Goal: Check status

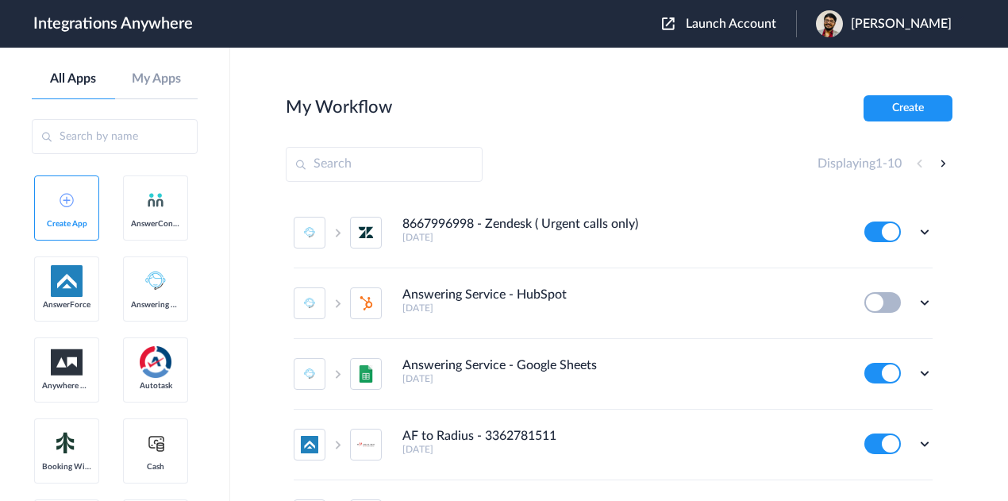
drag, startPoint x: 741, startPoint y: 24, endPoint x: 734, endPoint y: 28, distance: 8.2
click at [741, 24] on span "Launch Account" at bounding box center [731, 23] width 90 height 13
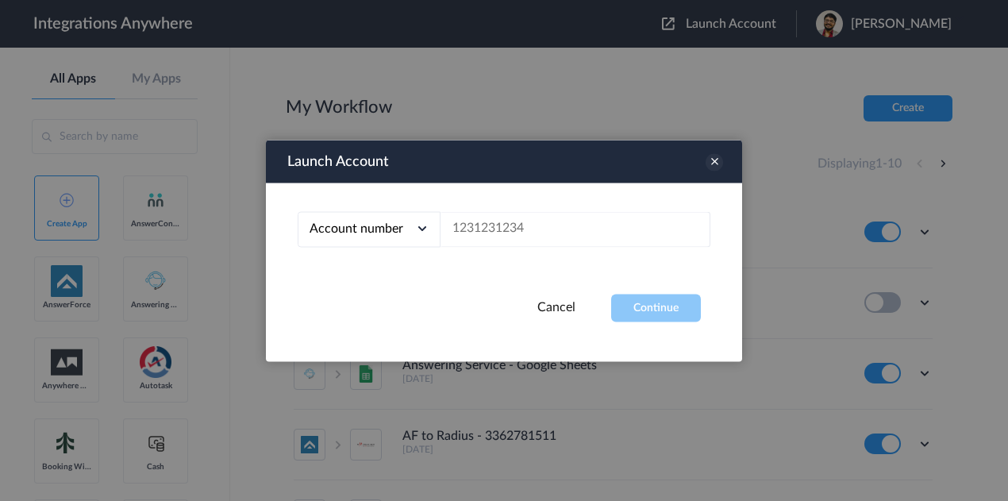
click at [714, 162] on icon at bounding box center [713, 161] width 17 height 17
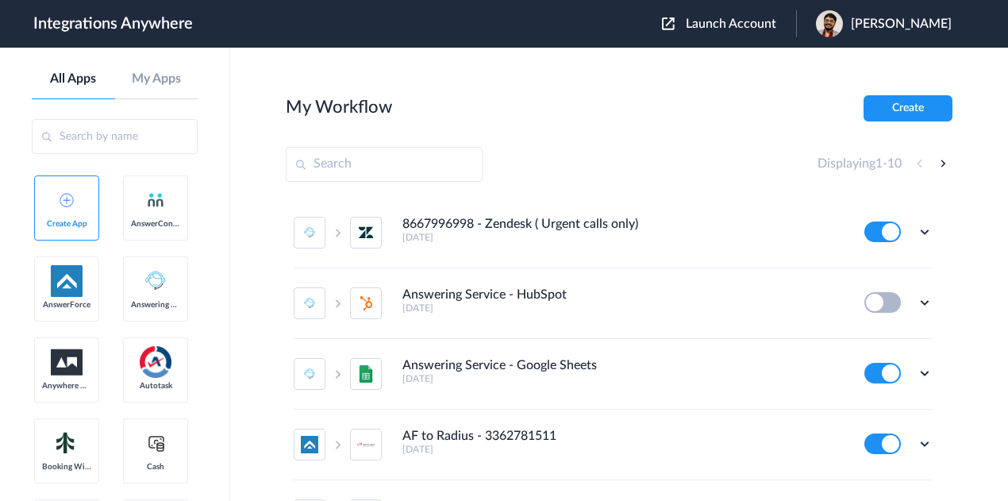
click at [925, 24] on span "Pradeep Karan" at bounding box center [901, 24] width 101 height 15
click at [841, 69] on link "Logout" at bounding box center [824, 64] width 33 height 11
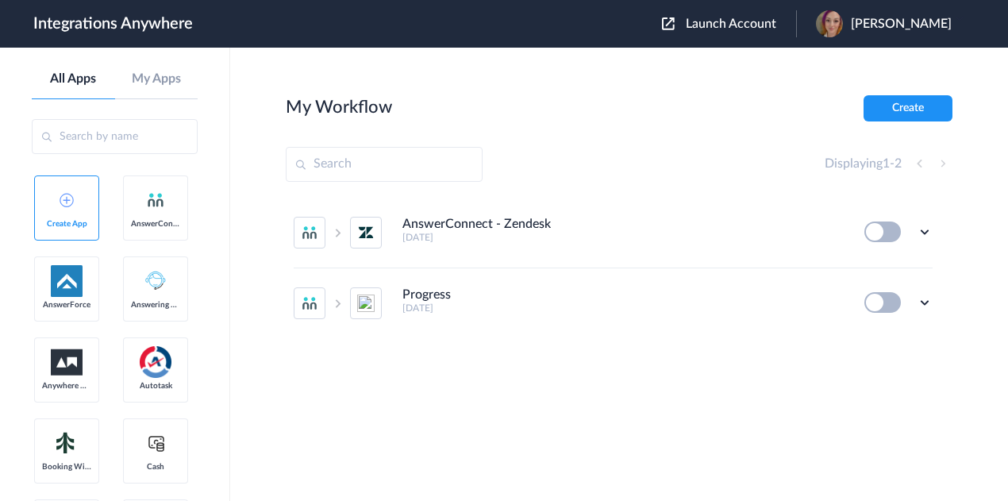
click at [740, 20] on span "Launch Account" at bounding box center [731, 23] width 90 height 13
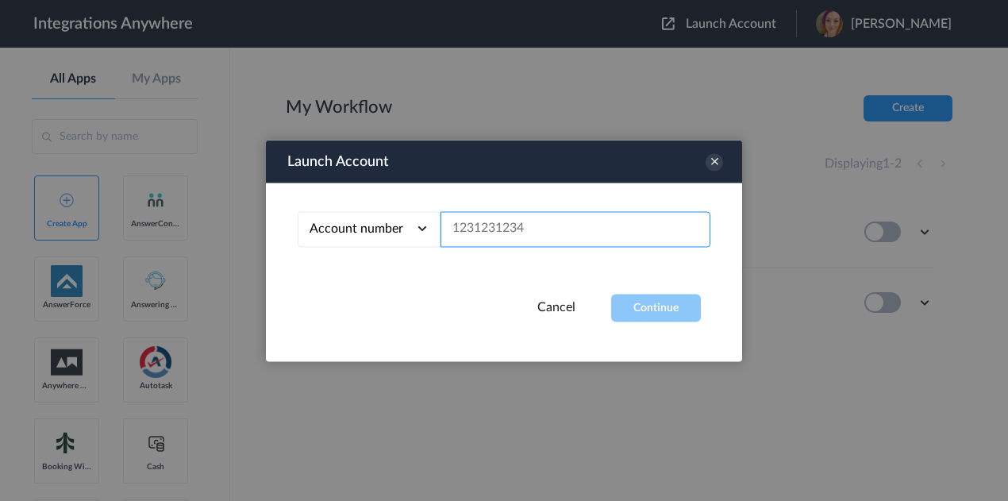
paste input "02046233220"
type input "02046233220"
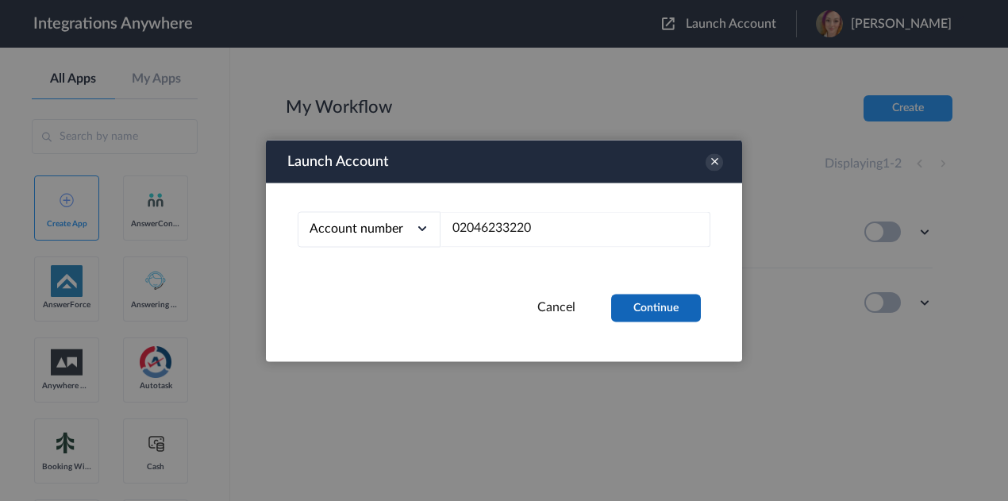
click at [664, 302] on button "Continue" at bounding box center [656, 308] width 90 height 28
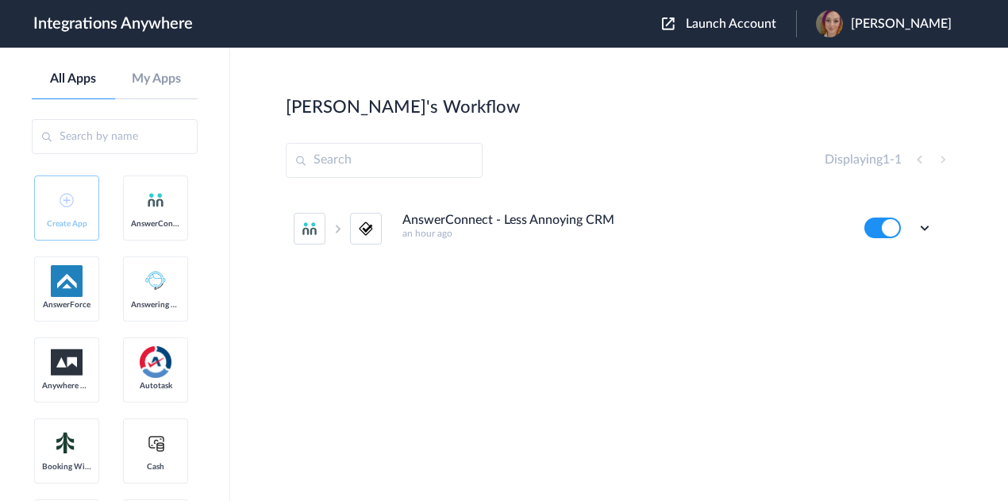
click at [696, 233] on h5 "an hour ago" at bounding box center [622, 233] width 440 height 11
click at [925, 226] on icon at bounding box center [925, 228] width 16 height 16
click at [911, 294] on link "Task history" at bounding box center [879, 293] width 76 height 11
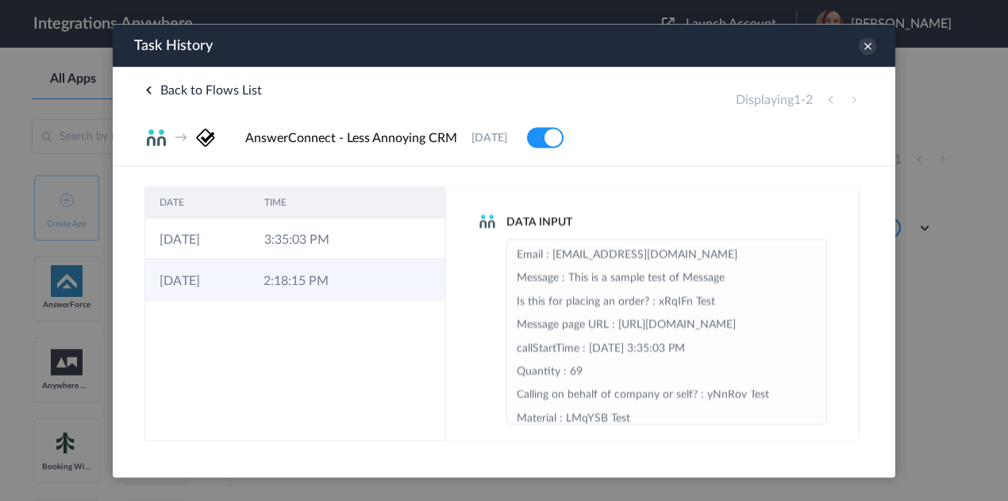
click at [323, 280] on td "2:18:15 PM" at bounding box center [301, 279] width 104 height 41
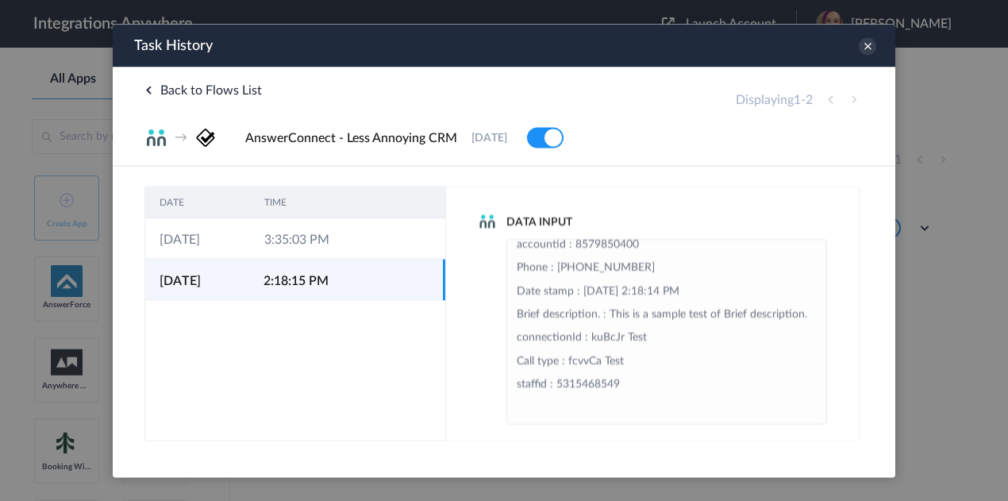
scroll to position [383, 0]
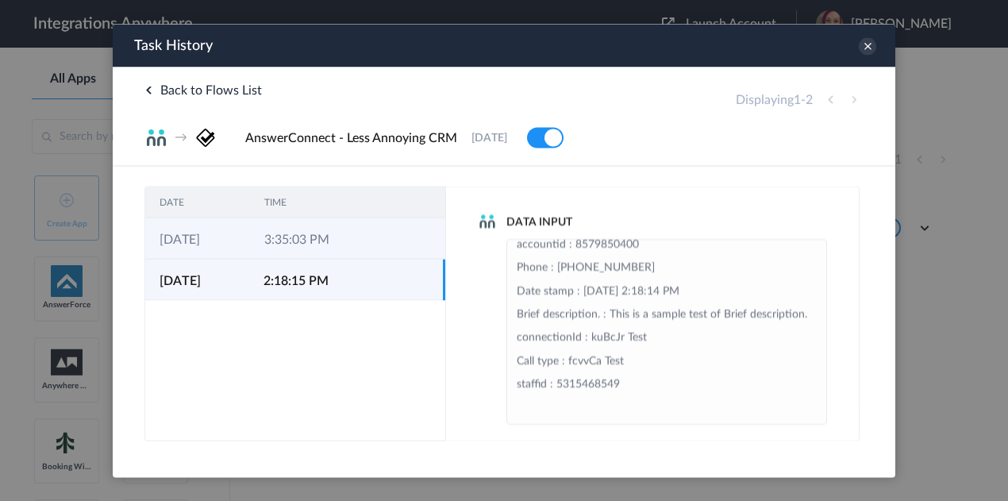
click at [344, 242] on td "3:35:03 PM" at bounding box center [302, 237] width 105 height 41
